Goal: Entertainment & Leisure: Consume media (video, audio)

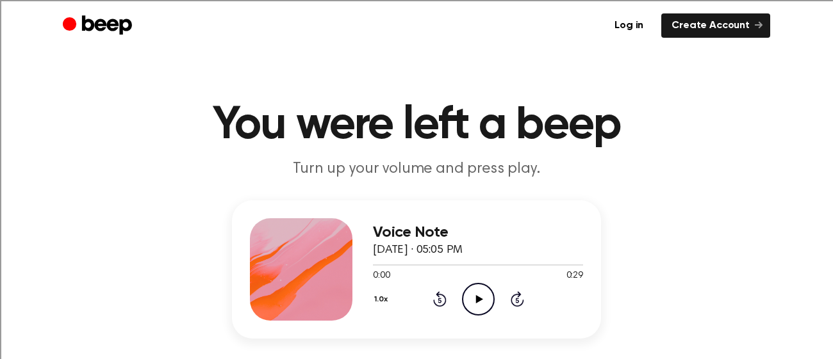
click at [473, 295] on icon "Play Audio" at bounding box center [478, 299] width 33 height 33
click at [473, 295] on icon "Pause Audio" at bounding box center [478, 299] width 33 height 33
click at [479, 302] on icon "Play Audio" at bounding box center [478, 299] width 33 height 33
click at [487, 304] on icon "Pause Audio" at bounding box center [478, 299] width 33 height 33
click at [472, 295] on icon "Play Audio" at bounding box center [478, 299] width 33 height 33
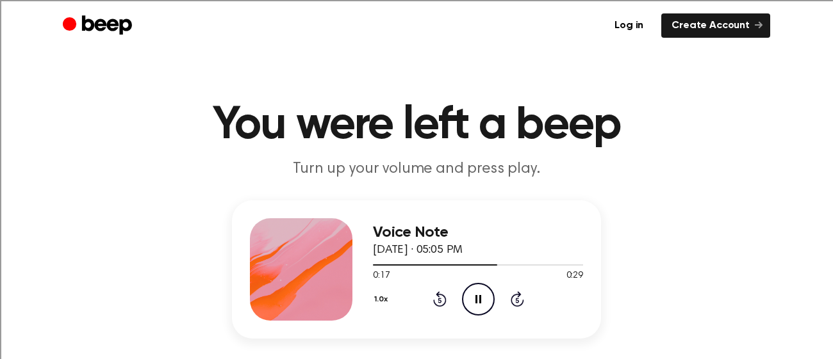
click at [480, 295] on icon "Pause Audio" at bounding box center [478, 299] width 33 height 33
click at [469, 305] on icon "Play Audio" at bounding box center [478, 299] width 33 height 33
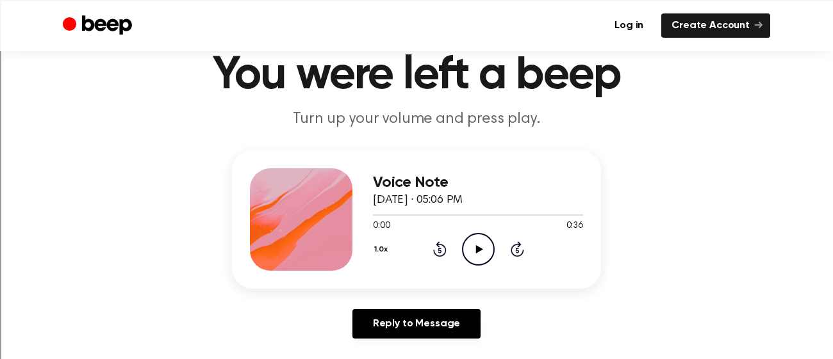
scroll to position [57, 0]
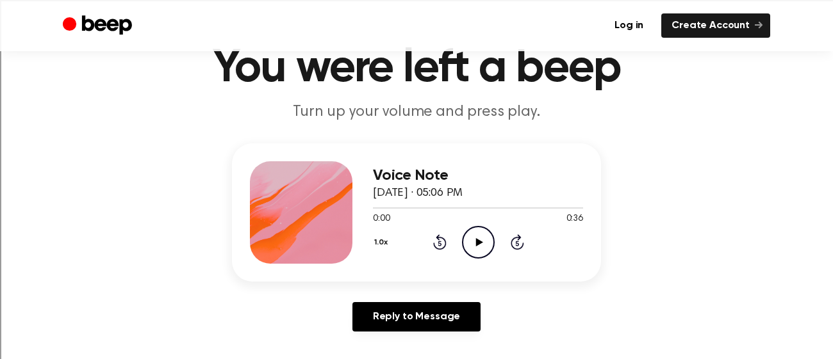
click at [480, 227] on icon "Play Audio" at bounding box center [478, 242] width 33 height 33
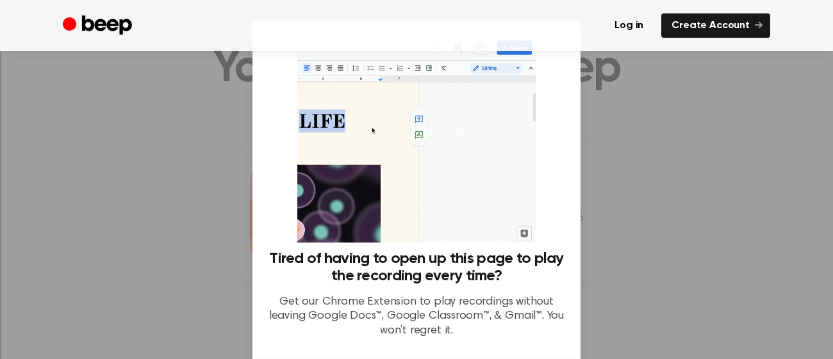
click at [660, 217] on div at bounding box center [416, 179] width 833 height 359
click at [675, 242] on div at bounding box center [416, 179] width 833 height 359
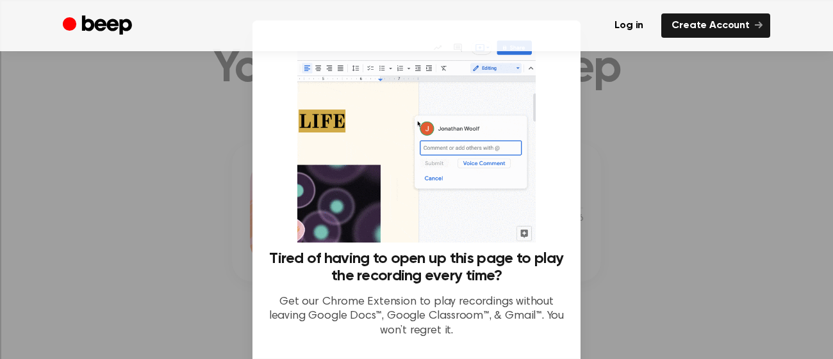
click at [659, 154] on div at bounding box center [416, 179] width 833 height 359
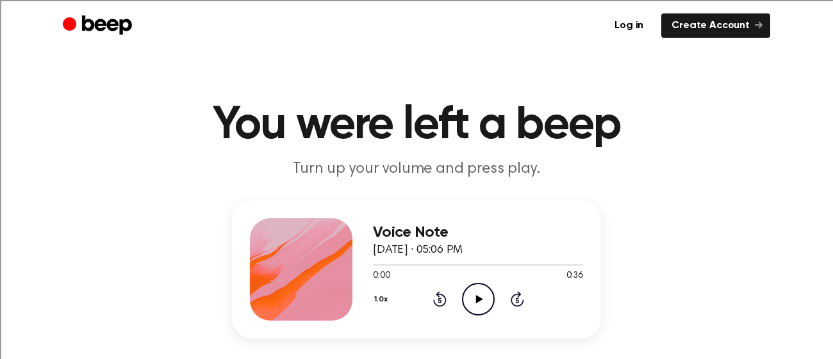
click at [475, 305] on icon "Play Audio" at bounding box center [478, 299] width 33 height 33
click at [465, 291] on icon "Play Audio" at bounding box center [478, 299] width 33 height 33
click at [477, 300] on icon at bounding box center [478, 299] width 7 height 8
